Goal: Transaction & Acquisition: Purchase product/service

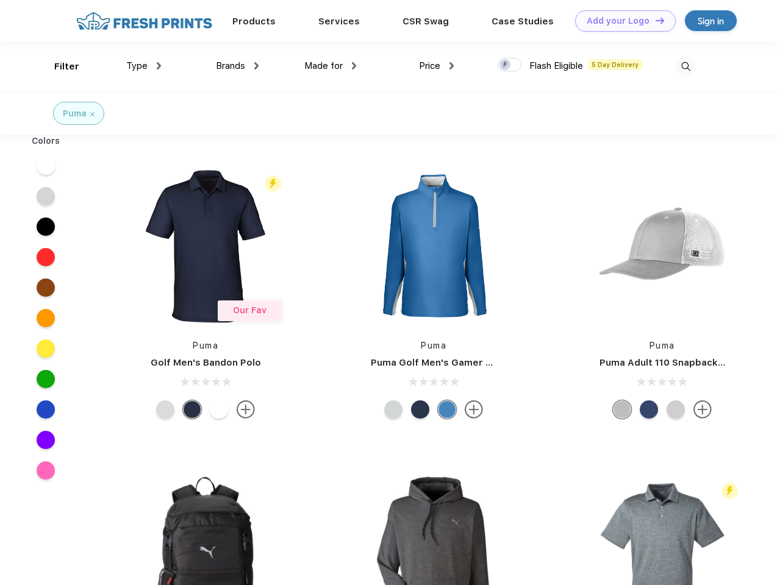
click at [621, 21] on link "Add your Logo Design Tool" at bounding box center [625, 20] width 101 height 21
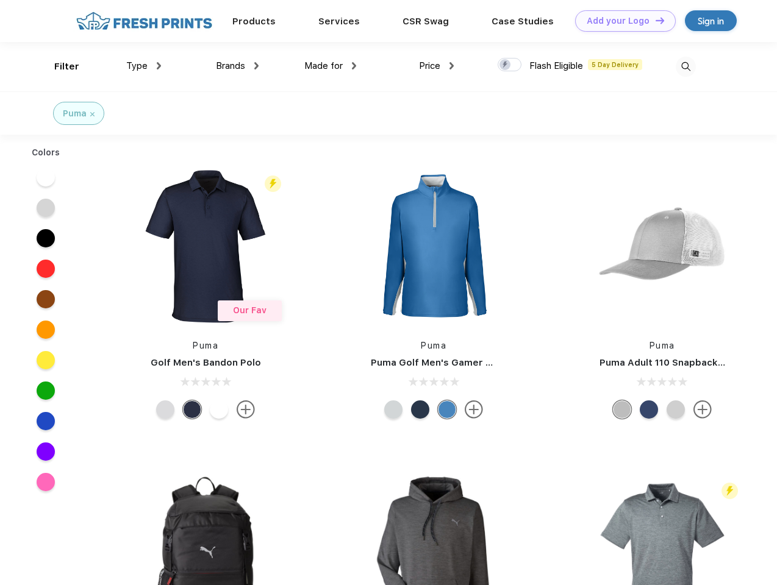
click at [0, 0] on div "Design Tool" at bounding box center [0, 0] width 0 height 0
click at [654, 20] on link "Add your Logo Design Tool" at bounding box center [625, 20] width 101 height 21
click at [59, 66] on div "Filter" at bounding box center [66, 67] width 25 height 14
click at [144, 66] on span "Type" at bounding box center [136, 65] width 21 height 11
click at [237, 66] on span "Brands" at bounding box center [230, 65] width 29 height 11
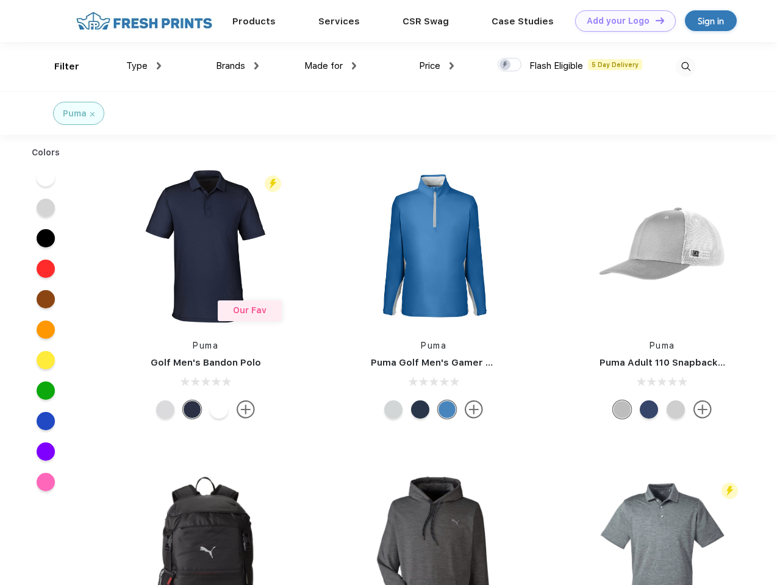
click at [331, 66] on span "Made for" at bounding box center [323, 65] width 38 height 11
click at [437, 66] on span "Price" at bounding box center [429, 65] width 21 height 11
click at [510, 65] on div at bounding box center [510, 64] width 24 height 13
click at [506, 65] on input "checkbox" at bounding box center [502, 61] width 8 height 8
click at [686, 66] on img at bounding box center [686, 67] width 20 height 20
